Goal: Navigation & Orientation: Find specific page/section

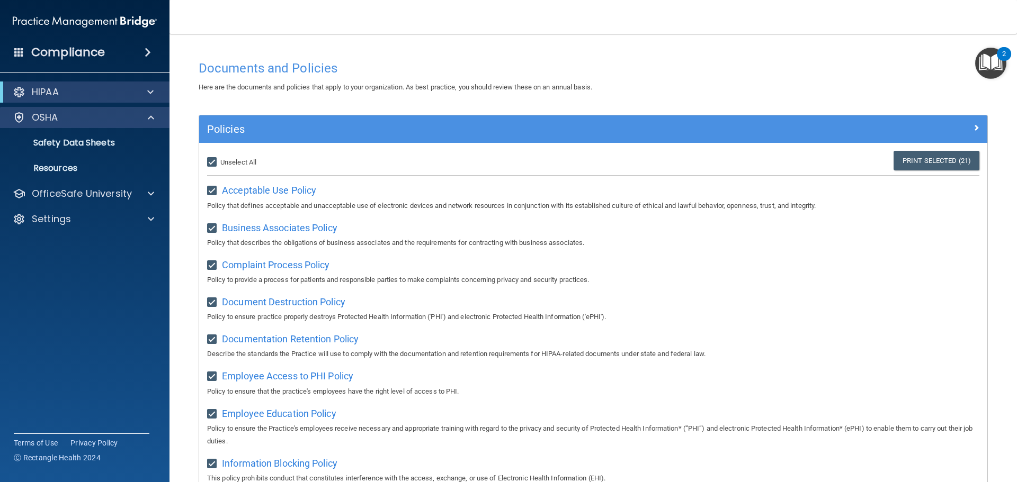
click at [83, 109] on div "OSHA" at bounding box center [85, 117] width 170 height 21
click at [85, 123] on div "OSHA" at bounding box center [70, 117] width 131 height 13
click at [39, 124] on div "OSHA" at bounding box center [85, 117] width 170 height 21
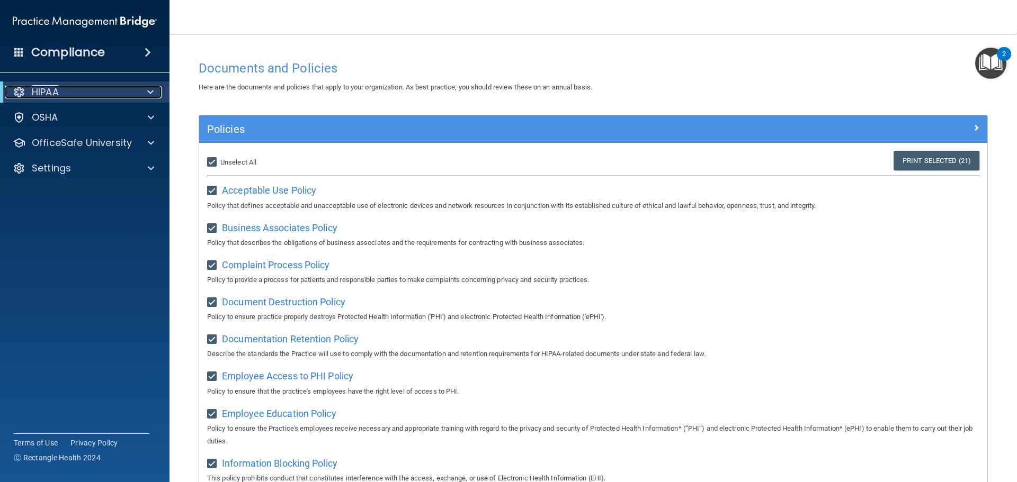
click at [101, 95] on div "HIPAA" at bounding box center [70, 92] width 131 height 13
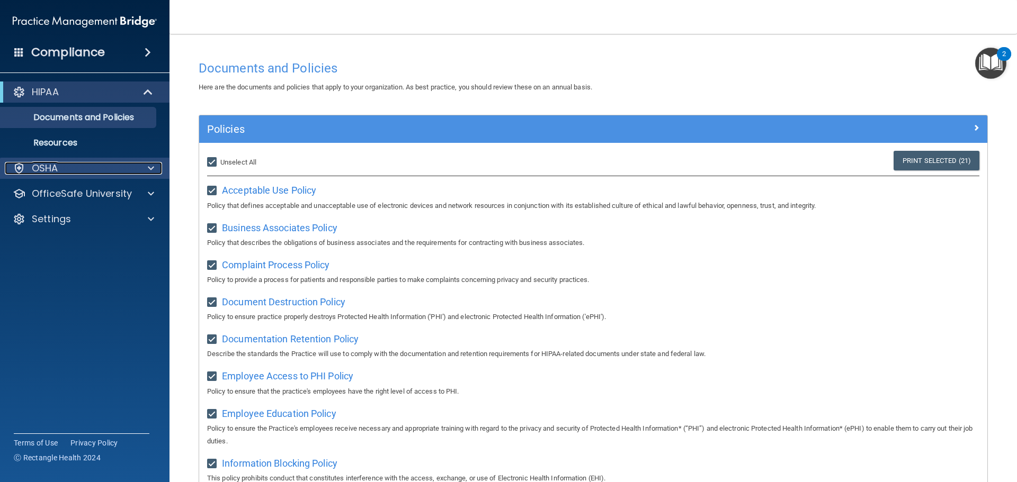
click at [79, 166] on div "OSHA" at bounding box center [70, 168] width 131 height 13
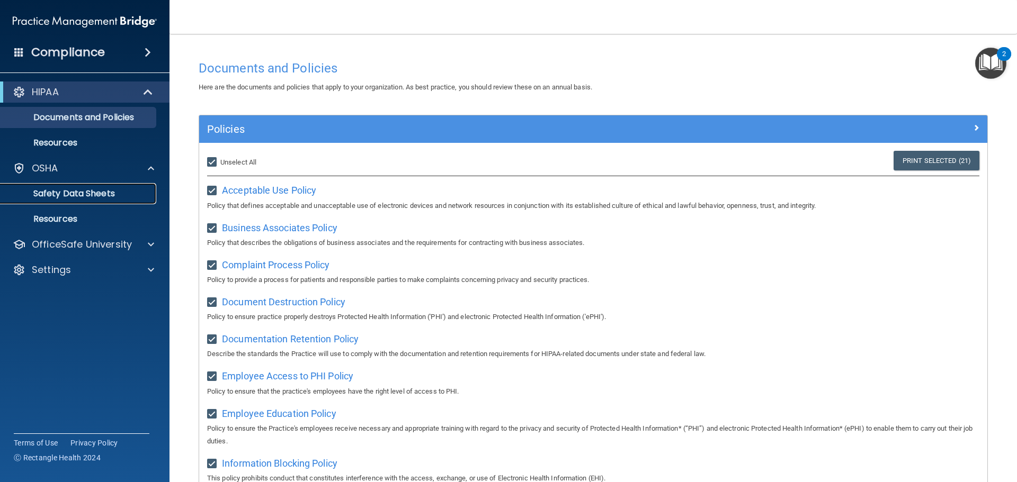
click at [78, 193] on p "Safety Data Sheets" at bounding box center [79, 194] width 145 height 11
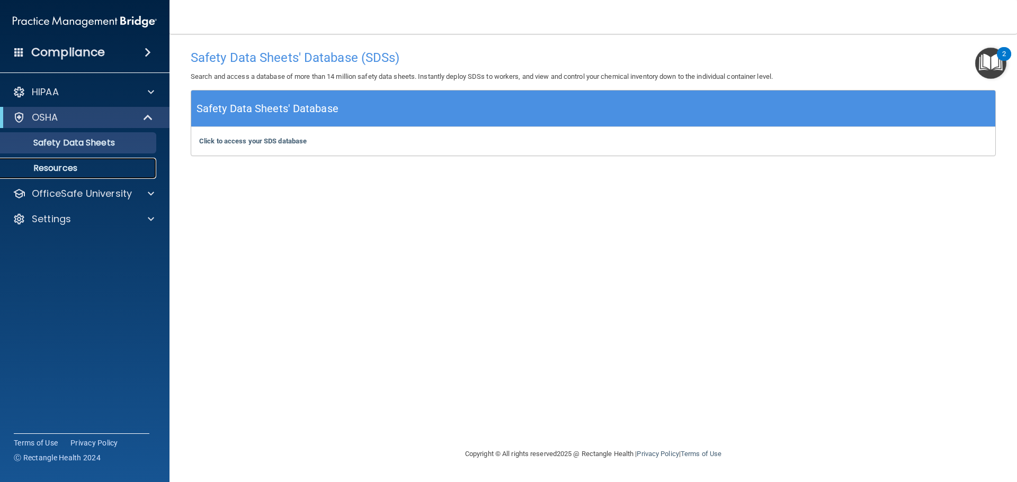
click at [93, 169] on p "Resources" at bounding box center [79, 168] width 145 height 11
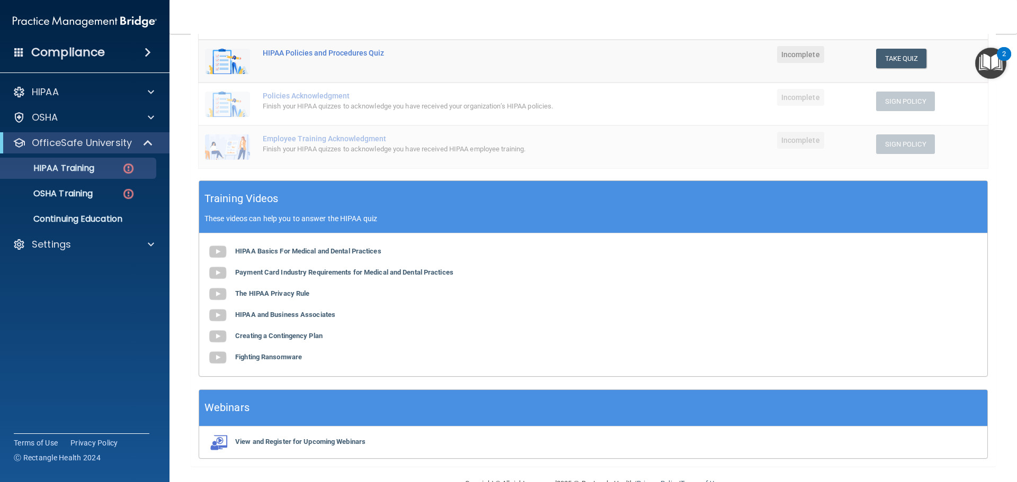
scroll to position [259, 0]
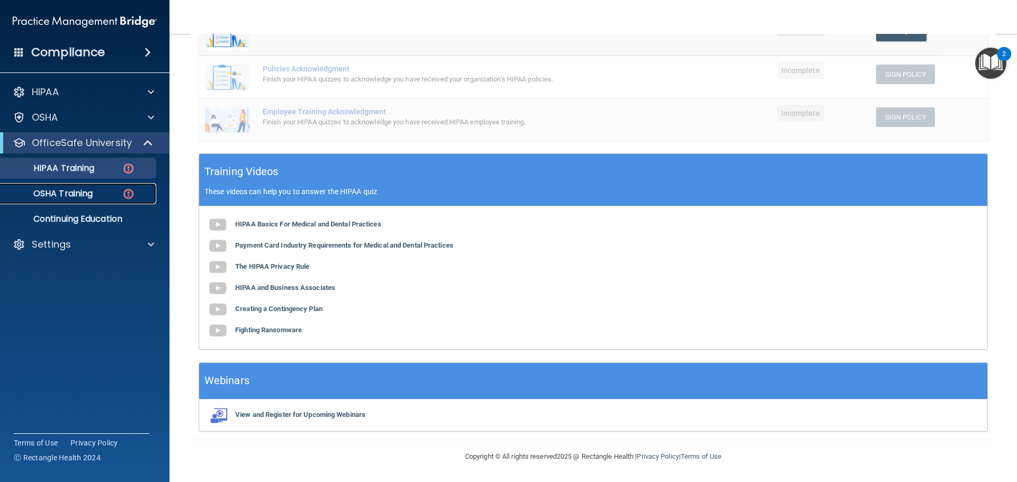
click at [76, 196] on p "OSHA Training" at bounding box center [50, 194] width 86 height 11
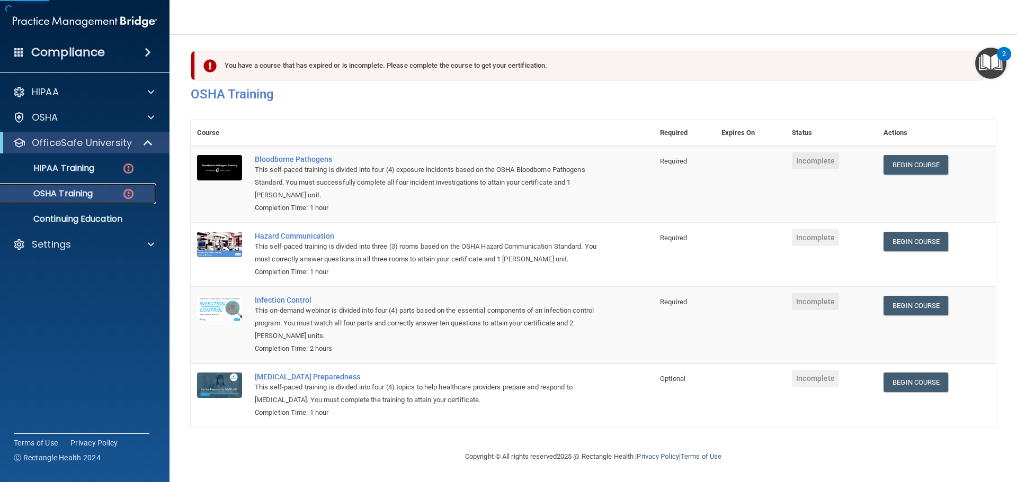
scroll to position [17, 0]
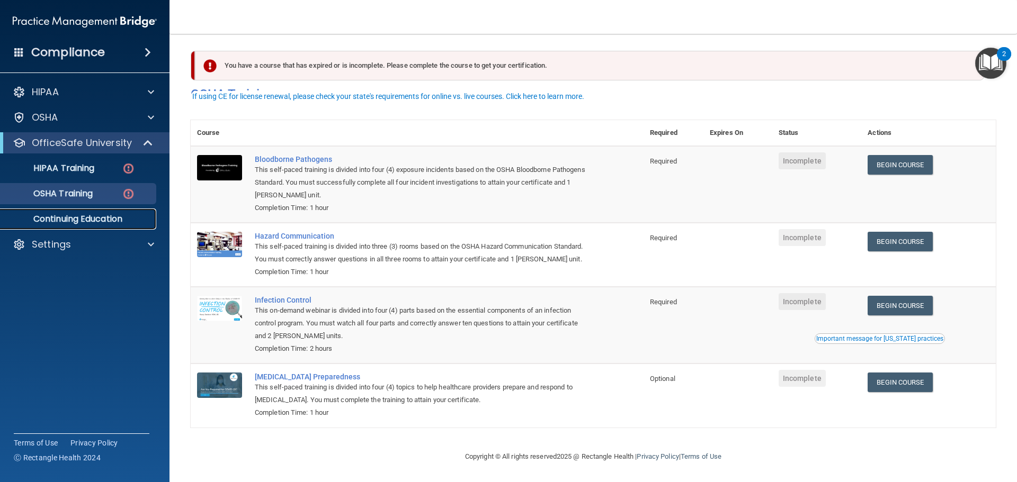
click at [47, 222] on p "Continuing Education" at bounding box center [79, 219] width 145 height 11
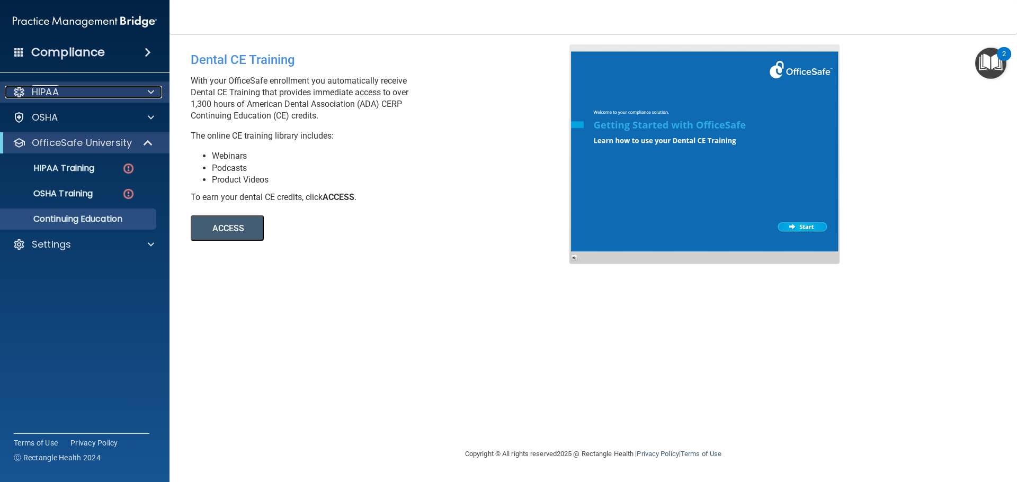
click at [128, 91] on div "HIPAA" at bounding box center [70, 92] width 131 height 13
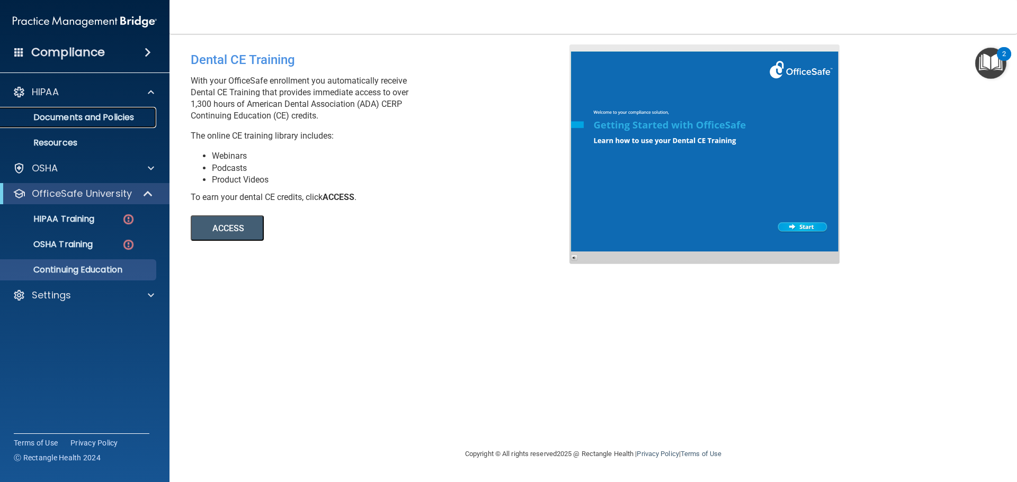
click at [120, 117] on p "Documents and Policies" at bounding box center [79, 117] width 145 height 11
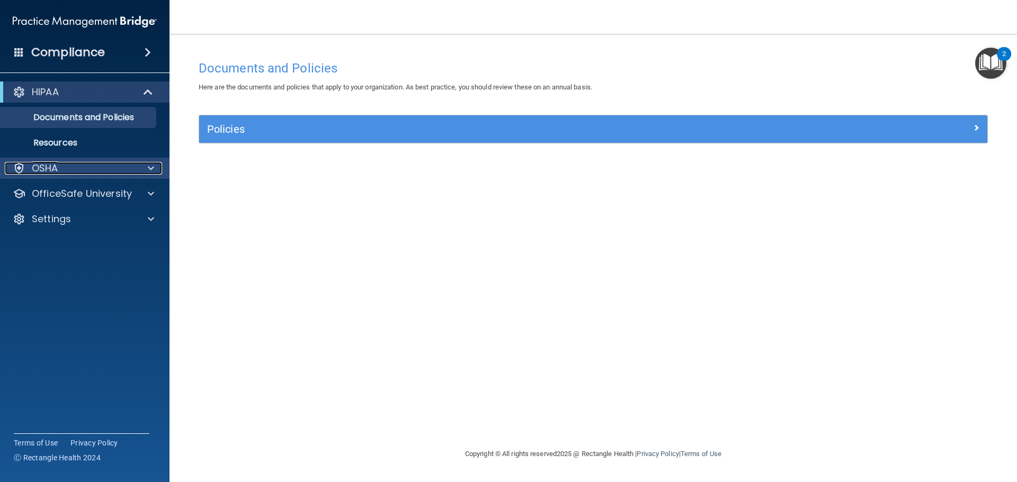
click at [78, 167] on div "OSHA" at bounding box center [70, 168] width 131 height 13
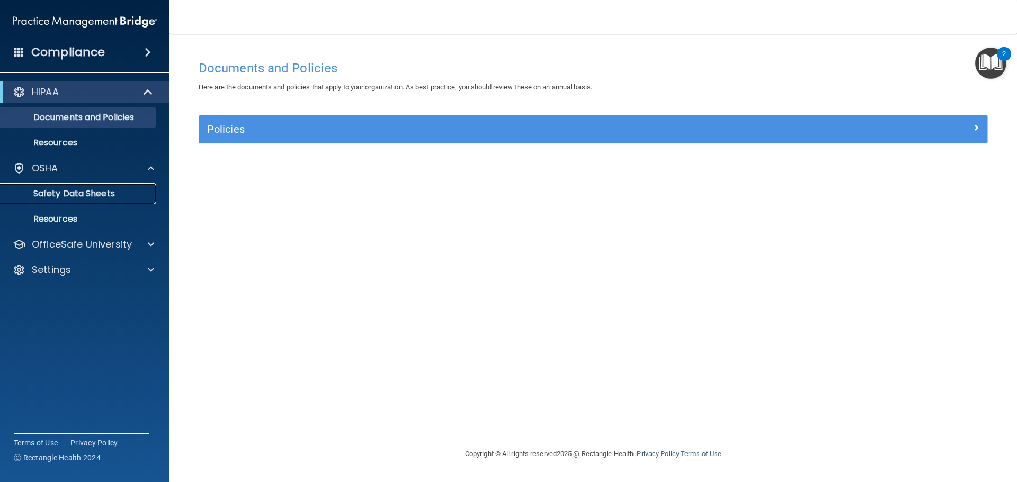
click at [74, 199] on p "Safety Data Sheets" at bounding box center [79, 194] width 145 height 11
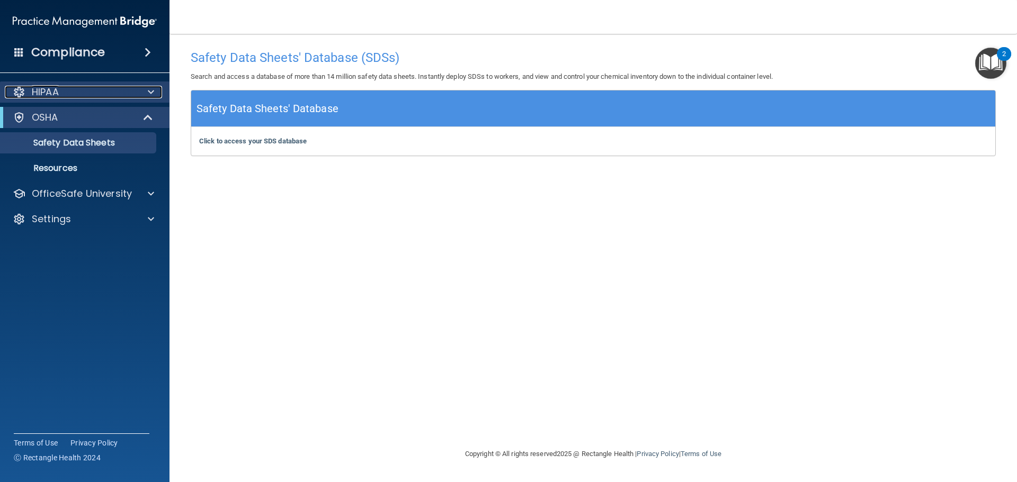
click at [149, 97] on span at bounding box center [151, 92] width 6 height 13
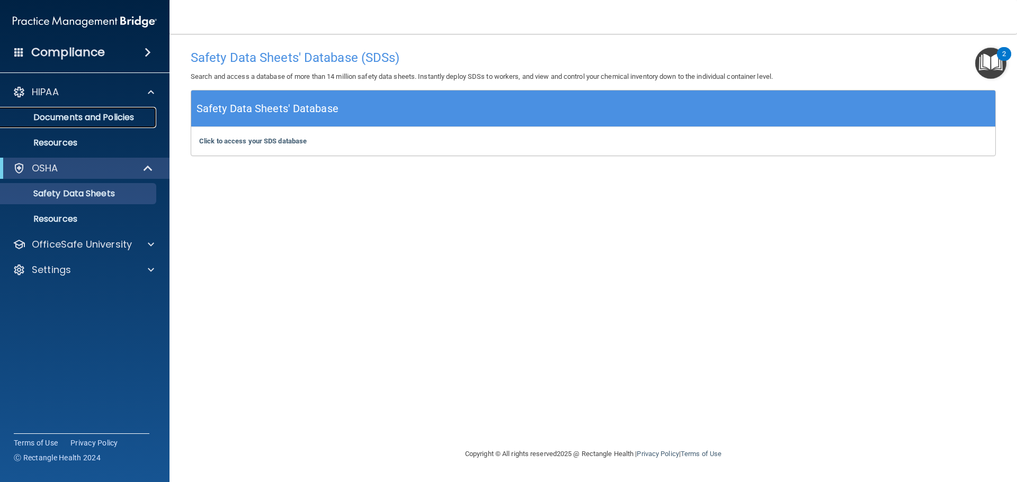
click at [121, 122] on p "Documents and Policies" at bounding box center [79, 117] width 145 height 11
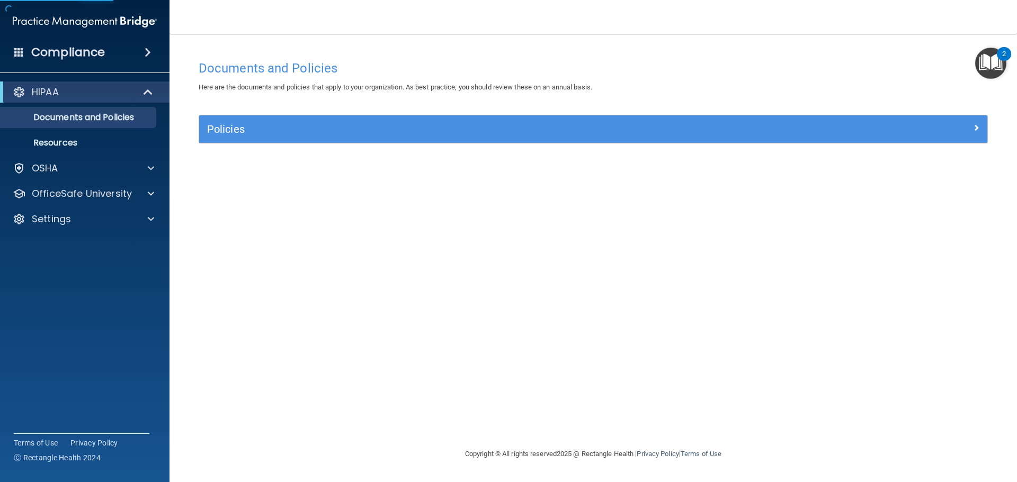
click at [982, 65] on img "Open Resource Center, 2 new notifications" at bounding box center [990, 63] width 31 height 31
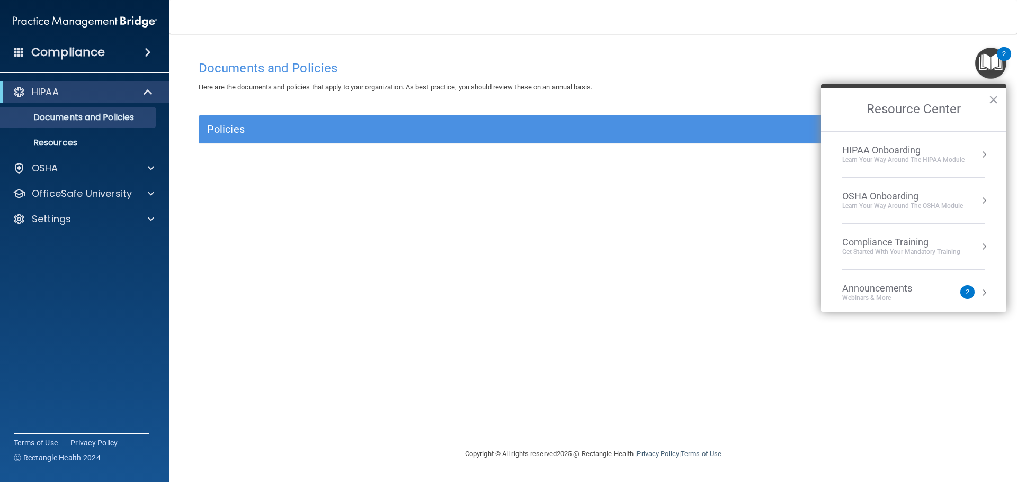
click at [122, 61] on div "Compliance" at bounding box center [84, 52] width 169 height 23
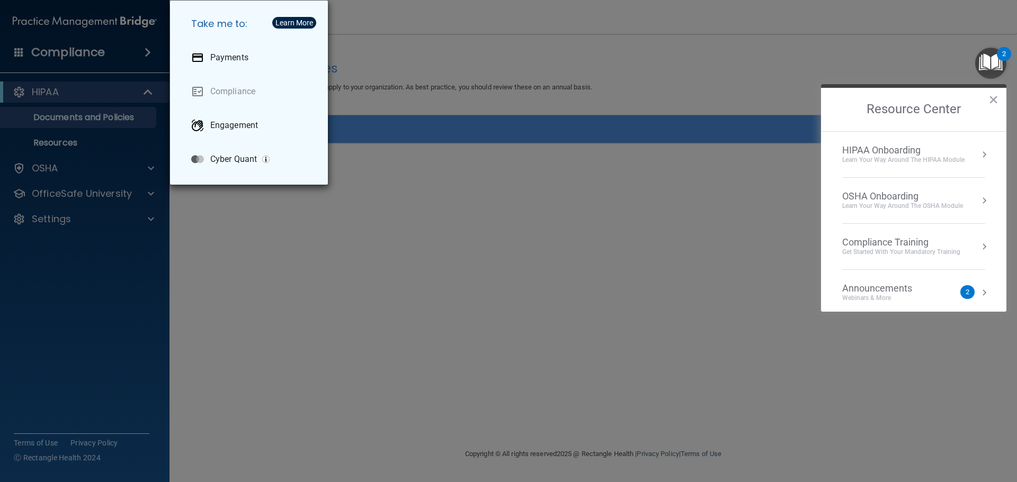
click at [457, 455] on div "Take me to: Payments Compliance Engagement Cyber Quant" at bounding box center [508, 241] width 1017 height 482
